Goal: Book appointment/travel/reservation

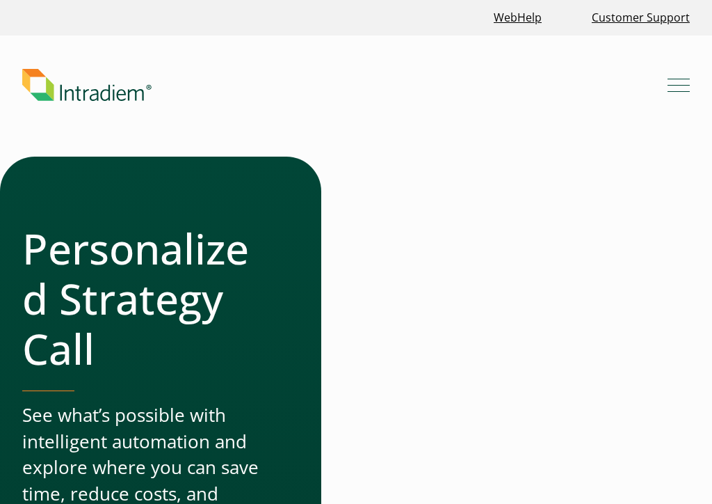
click at [690, 500] on div at bounding box center [523, 487] width 334 height 660
